Goal: Task Accomplishment & Management: Complete application form

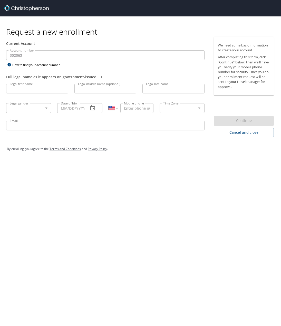
select select "US"
click at [36, 89] on input "Legal first name" at bounding box center [37, 89] width 62 height 10
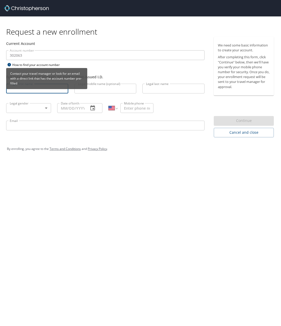
click at [8, 65] on icon at bounding box center [8, 64] width 3 height 3
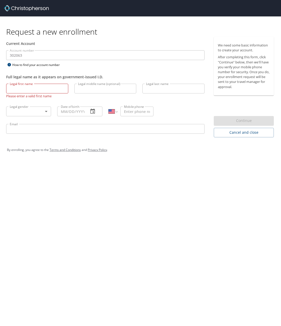
click at [18, 90] on input "Legal first name" at bounding box center [37, 89] width 62 height 10
type input "[PERSON_NAME]"
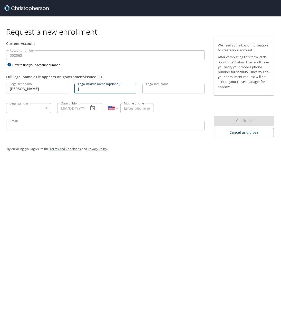
type input "J"
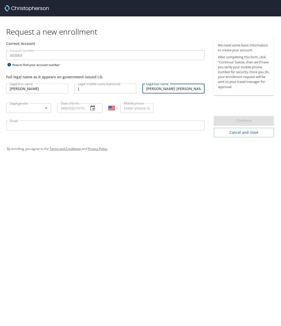
type input "[PERSON_NAME] [PERSON_NAME]"
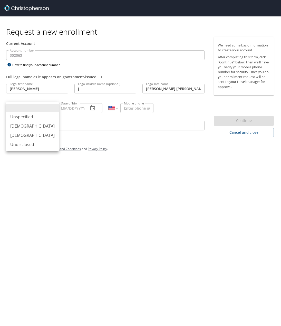
click at [45, 108] on body "Request a new enrollment Current Account Account number 302063 Account number H…" at bounding box center [140, 163] width 281 height 326
click at [25, 136] on li "[DEMOGRAPHIC_DATA]" at bounding box center [32, 135] width 53 height 9
type input "[DEMOGRAPHIC_DATA]"
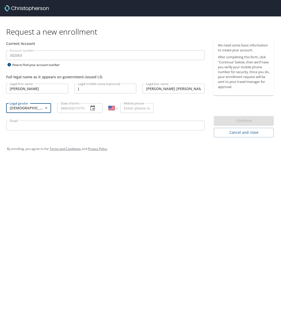
click at [93, 109] on icon "button" at bounding box center [92, 107] width 5 height 5
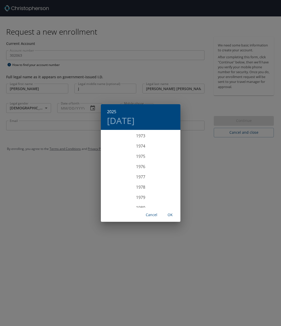
scroll to position [749, 0]
click at [142, 168] on div "1975" at bounding box center [141, 166] width 80 height 10
click at [166, 141] on div "Mar" at bounding box center [167, 140] width 26 height 19
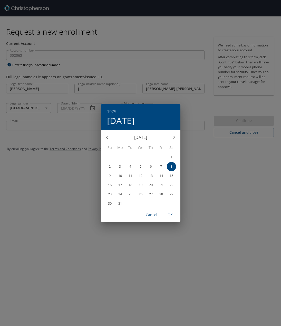
click at [161, 193] on p "28" at bounding box center [161, 193] width 4 height 3
click at [169, 214] on span "OK" at bounding box center [170, 215] width 12 height 6
type input "[DATE]"
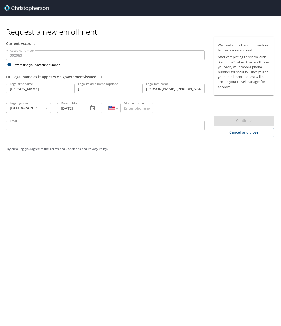
click at [164, 195] on div "Request a new enrollment Current Account Account number 302063 Account number H…" at bounding box center [140, 163] width 281 height 326
click at [138, 108] on input "Mobile phone" at bounding box center [136, 108] width 33 height 10
type input "[PHONE_NUMBER]"
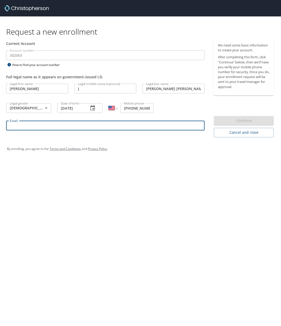
click at [52, 125] on input "Email" at bounding box center [105, 126] width 198 height 10
type input "[EMAIL_ADDRESS][DOMAIN_NAME]"
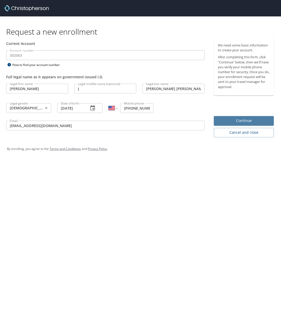
click at [246, 121] on span "Continue" at bounding box center [244, 120] width 52 height 6
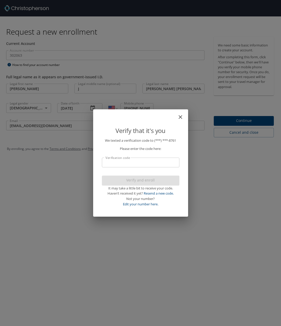
click at [129, 163] on input "Verification code" at bounding box center [140, 162] width 77 height 10
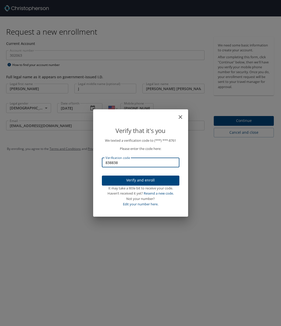
type input "838838"
click at [137, 182] on span "Verify and enroll" at bounding box center [140, 180] width 69 height 6
